Goal: Check status: Check status

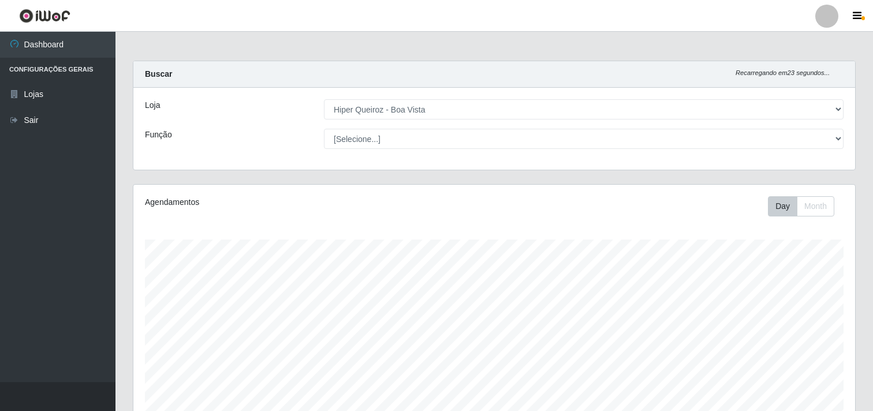
select select "514"
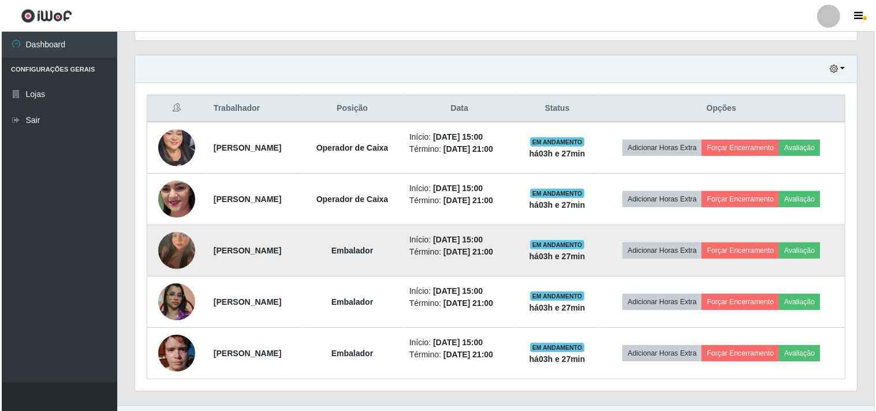
scroll to position [407, 0]
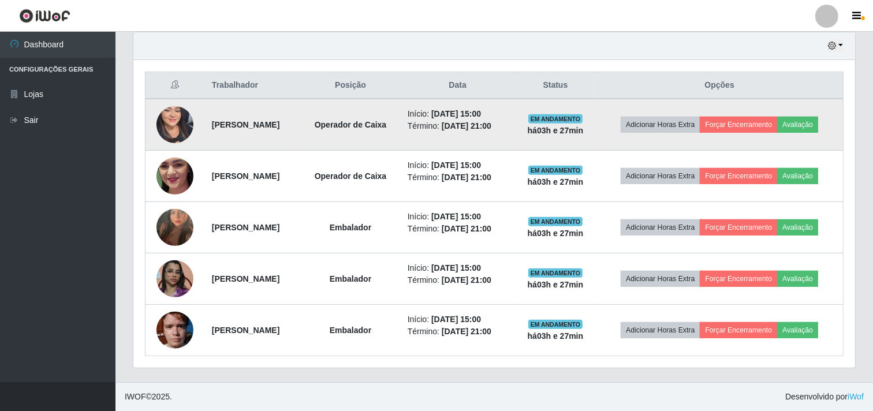
click at [162, 113] on img at bounding box center [174, 125] width 37 height 80
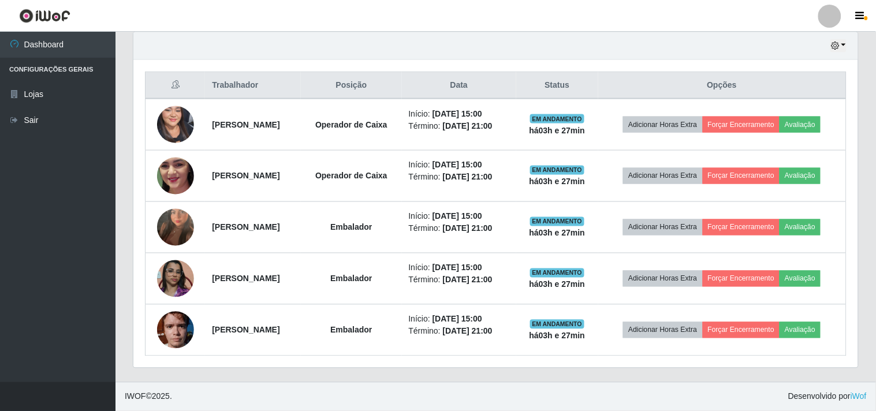
scroll to position [239, 722]
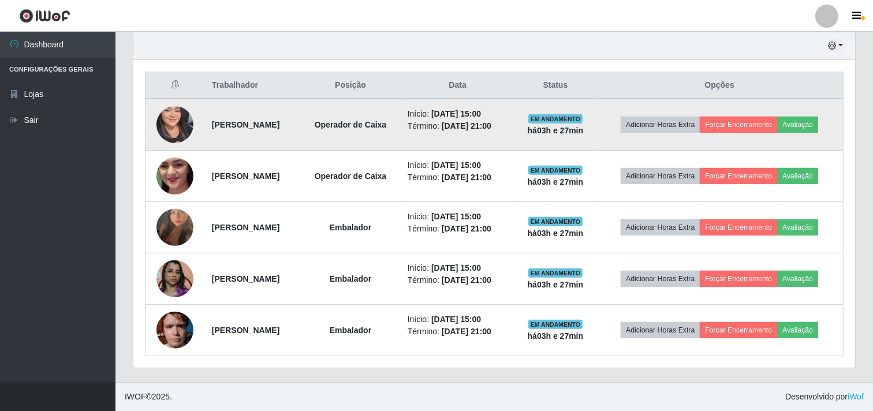
click at [175, 131] on img at bounding box center [174, 125] width 37 height 80
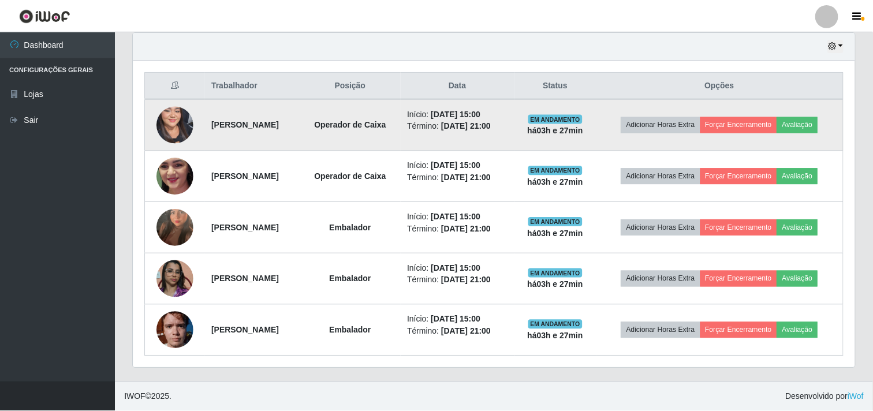
scroll to position [239, 714]
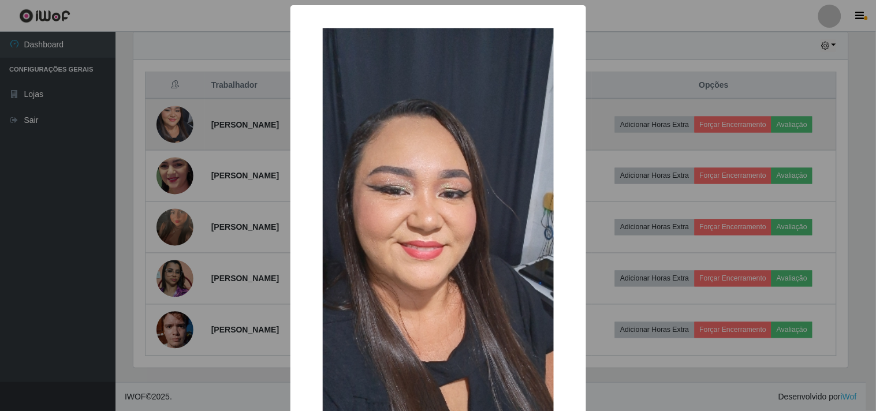
click at [175, 131] on div "× OK Cancel" at bounding box center [438, 205] width 876 height 411
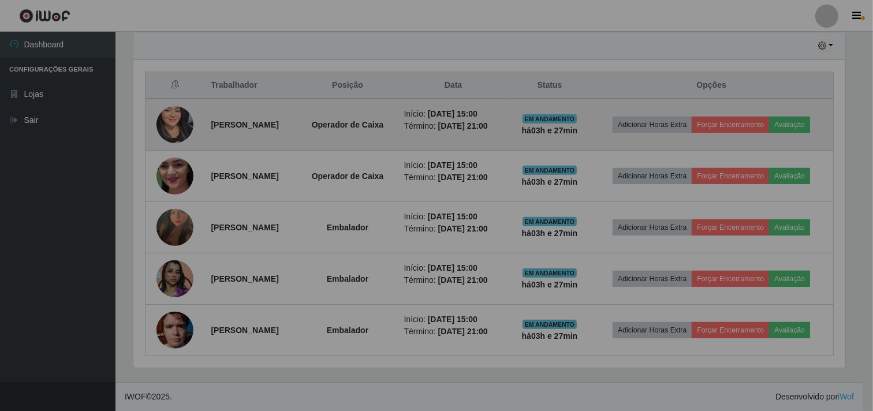
scroll to position [239, 722]
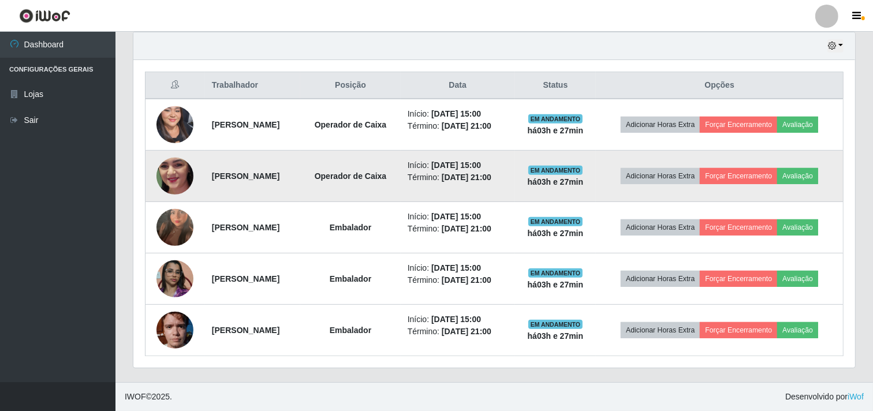
click at [159, 187] on img at bounding box center [174, 176] width 37 height 82
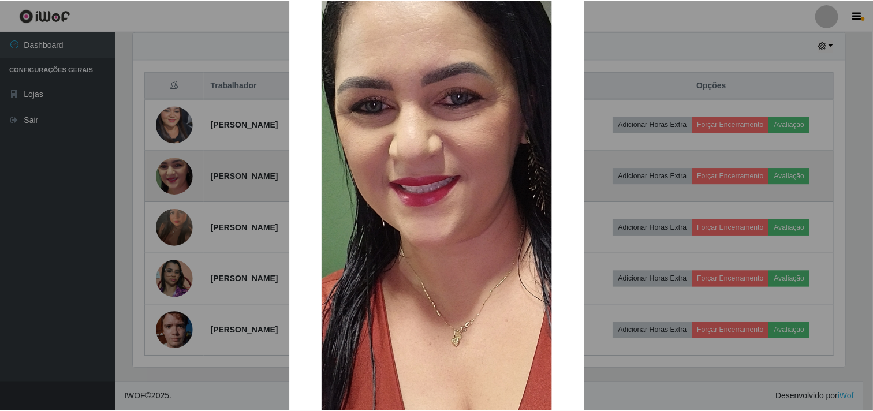
scroll to position [128, 0]
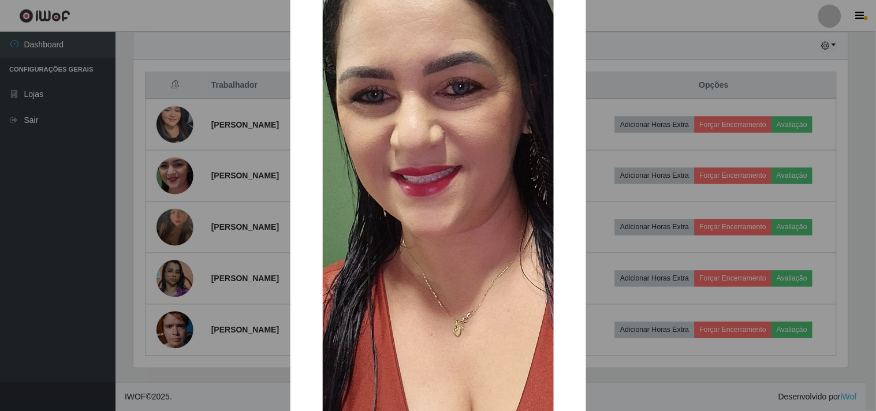
click at [161, 211] on div "× OK Cancel" at bounding box center [438, 205] width 876 height 411
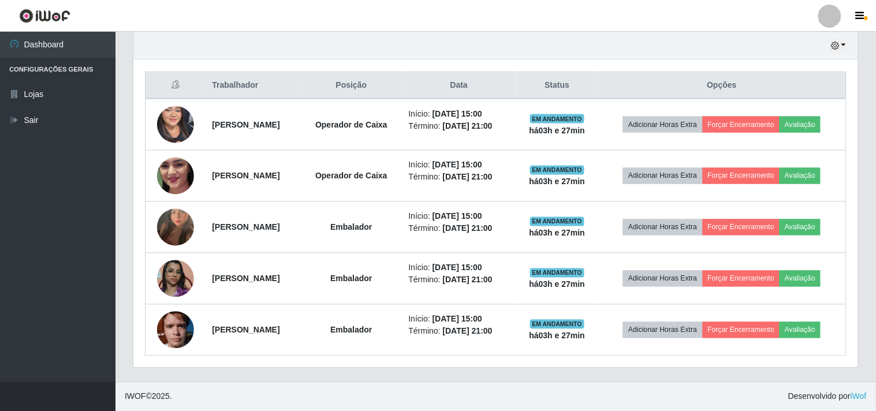
scroll to position [239, 722]
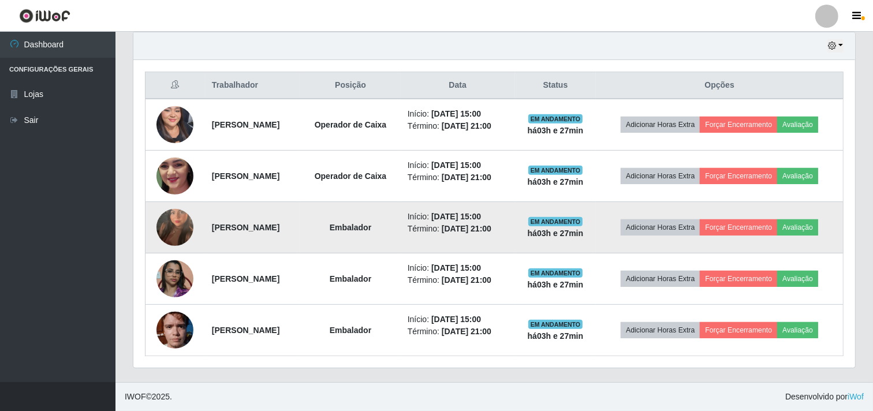
click at [168, 218] on img at bounding box center [174, 228] width 37 height 66
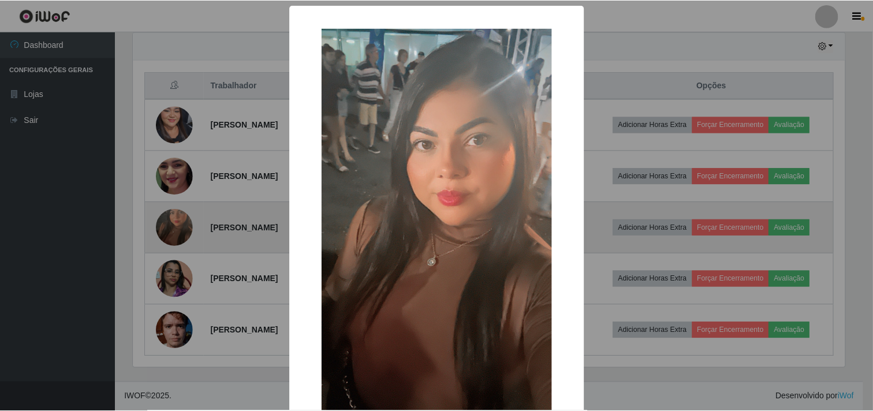
scroll to position [239, 714]
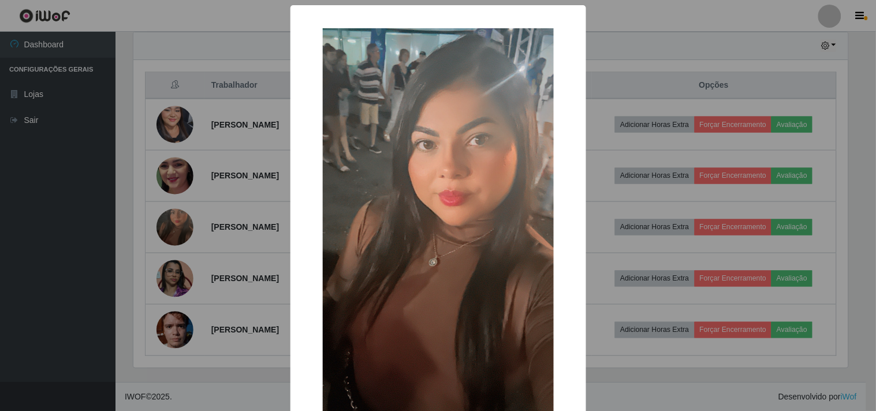
click at [177, 239] on div "× OK Cancel" at bounding box center [438, 205] width 876 height 411
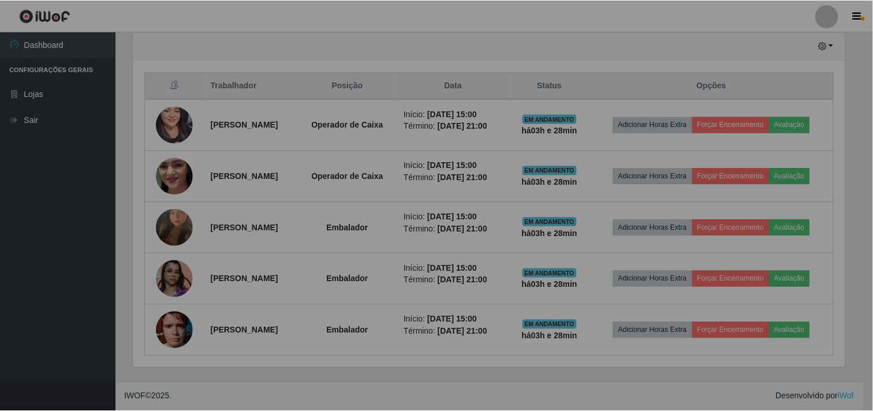
scroll to position [239, 722]
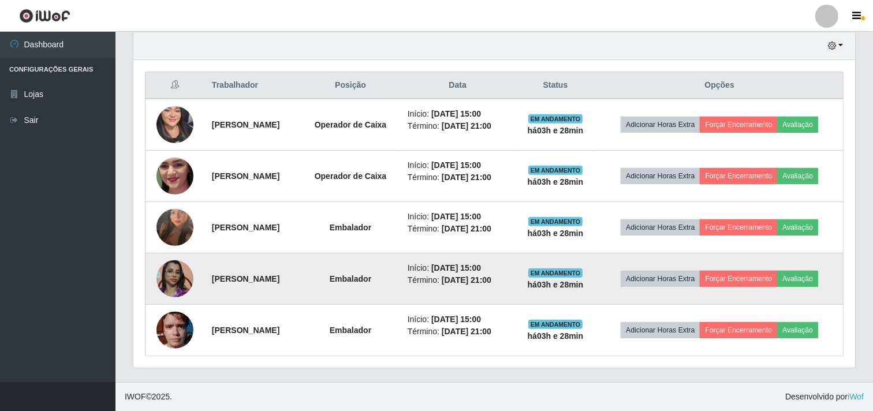
click at [163, 285] on img at bounding box center [174, 279] width 37 height 66
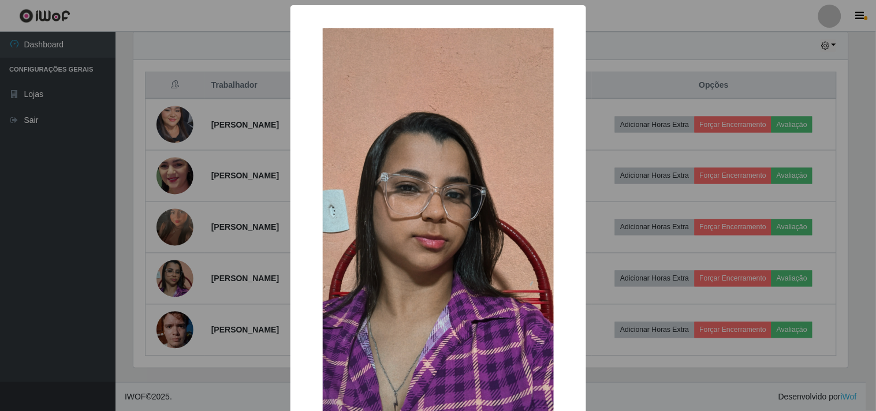
click at [163, 286] on div "× OK Cancel" at bounding box center [438, 205] width 876 height 411
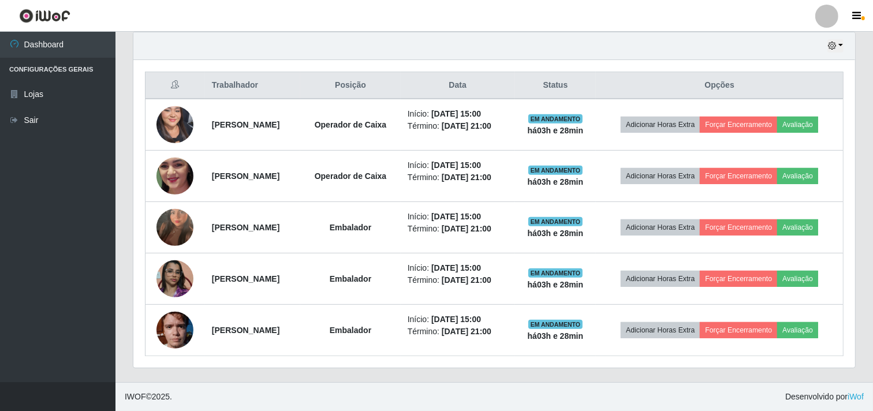
scroll to position [239, 722]
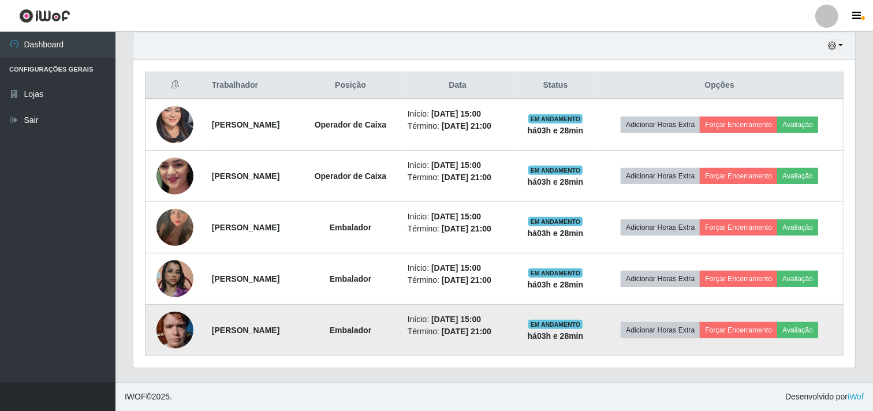
click at [162, 325] on img at bounding box center [174, 329] width 37 height 49
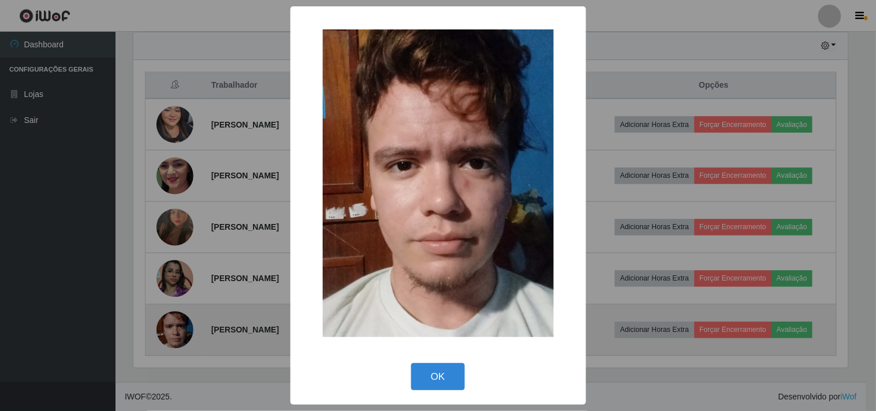
click at [162, 325] on div "× OK Cancel" at bounding box center [438, 205] width 876 height 411
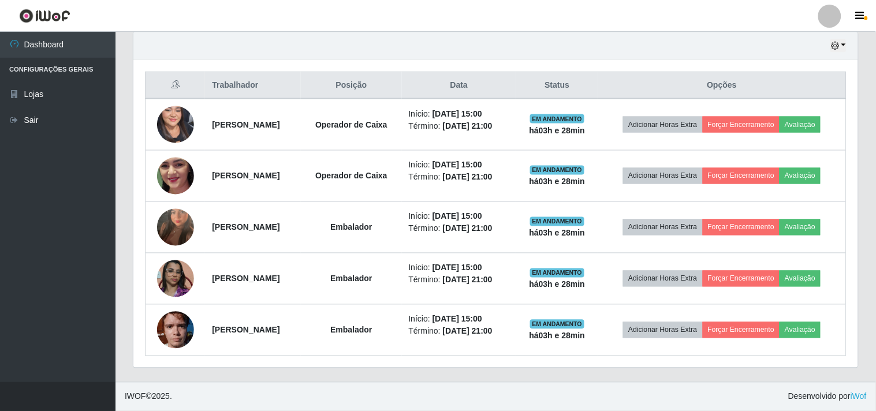
scroll to position [239, 722]
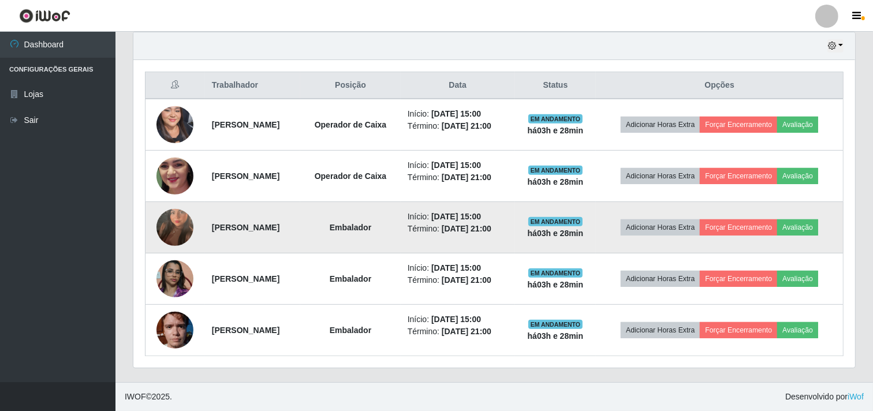
click at [170, 226] on img at bounding box center [174, 228] width 37 height 66
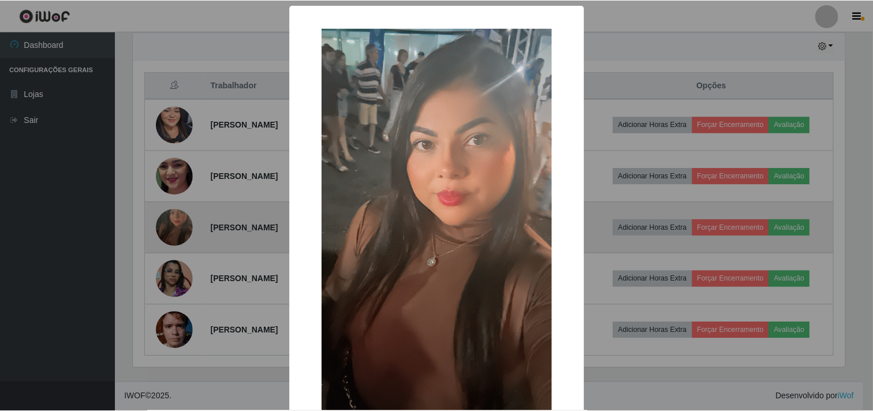
scroll to position [239, 714]
click at [170, 226] on div "× OK Cancel" at bounding box center [438, 205] width 876 height 411
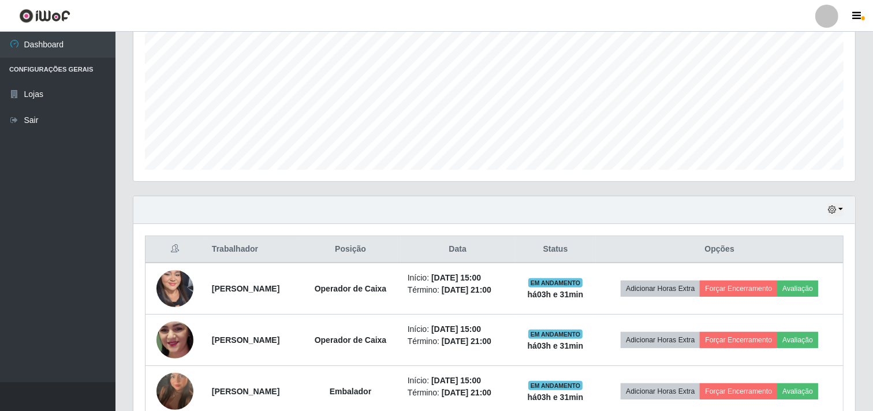
scroll to position [343, 0]
